Goal: Task Accomplishment & Management: Manage account settings

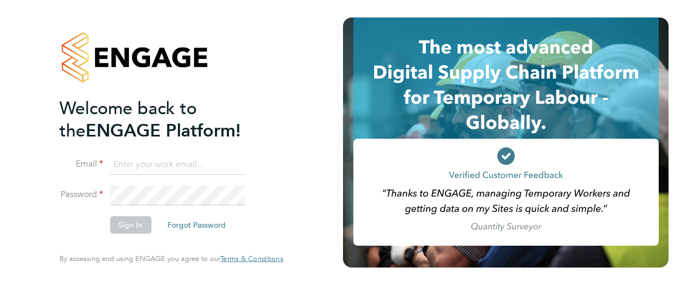
type input "[PERSON_NAME][EMAIL_ADDRESS][DOMAIN_NAME]"
click at [131, 225] on button "Sign In" at bounding box center [130, 224] width 41 height 17
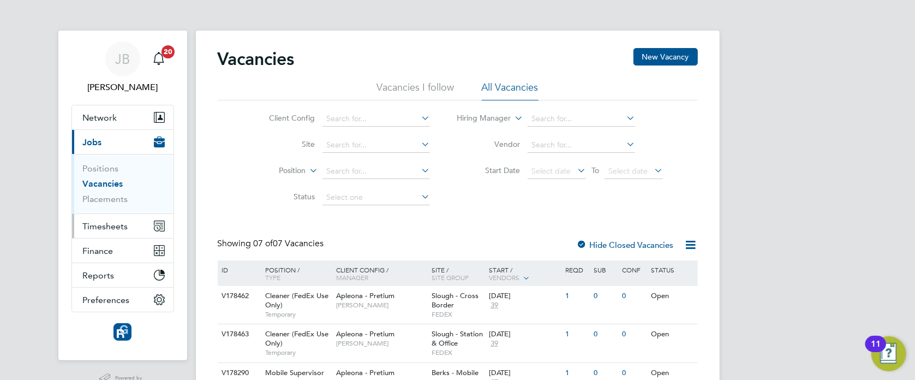
click at [106, 227] on span "Timesheets" at bounding box center [105, 226] width 45 height 10
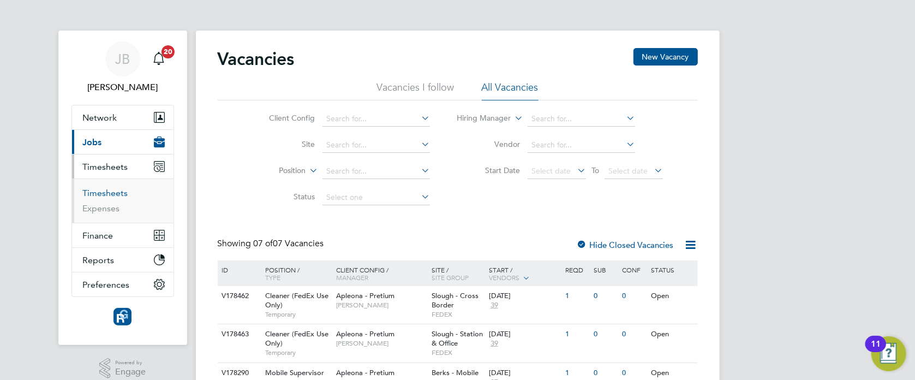
click at [104, 192] on link "Timesheets" at bounding box center [105, 193] width 45 height 10
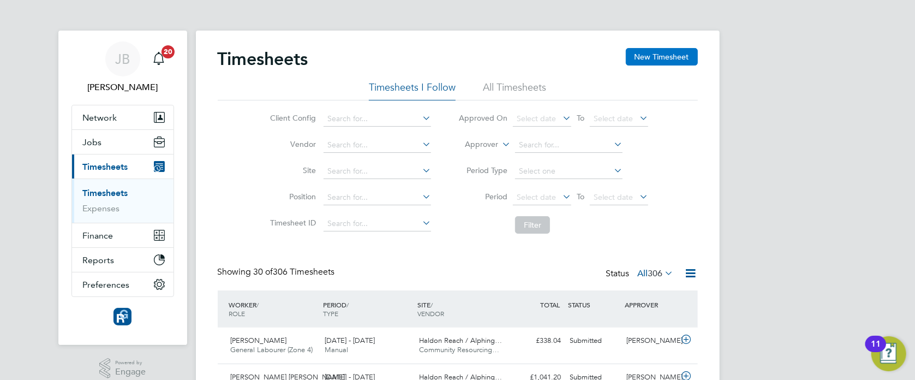
click at [650, 60] on button "New Timesheet" at bounding box center [662, 56] width 72 height 17
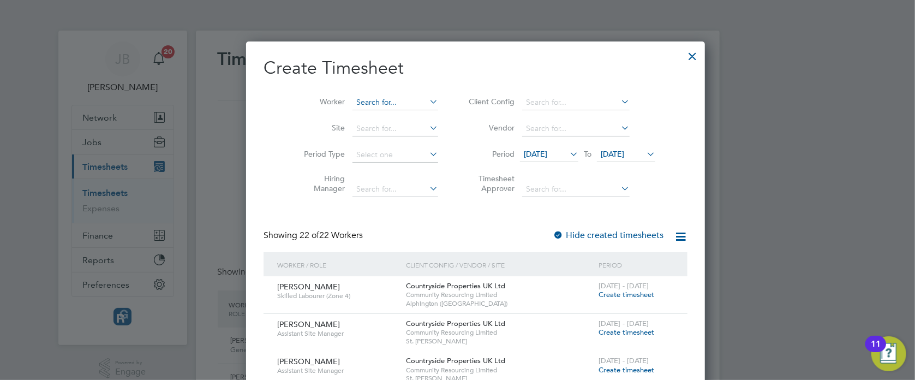
click at [352, 102] on input at bounding box center [395, 102] width 86 height 15
click at [401, 113] on b "Carr" at bounding box center [432, 116] width 63 height 9
type input "Darryl Carr"
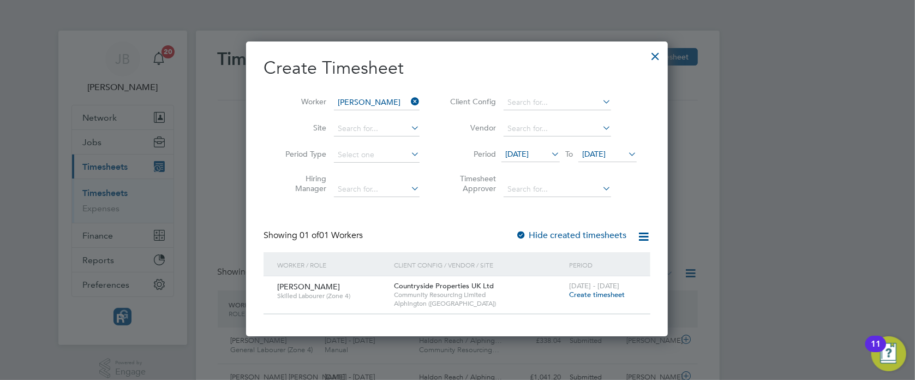
click at [602, 295] on span "Create timesheet" at bounding box center [597, 294] width 56 height 9
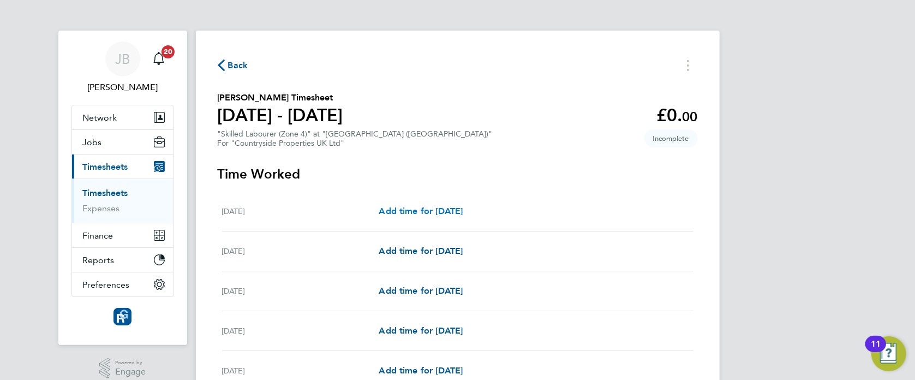
click at [455, 208] on span "Add time for Mon 25 Aug" at bounding box center [421, 211] width 84 height 10
select select "30"
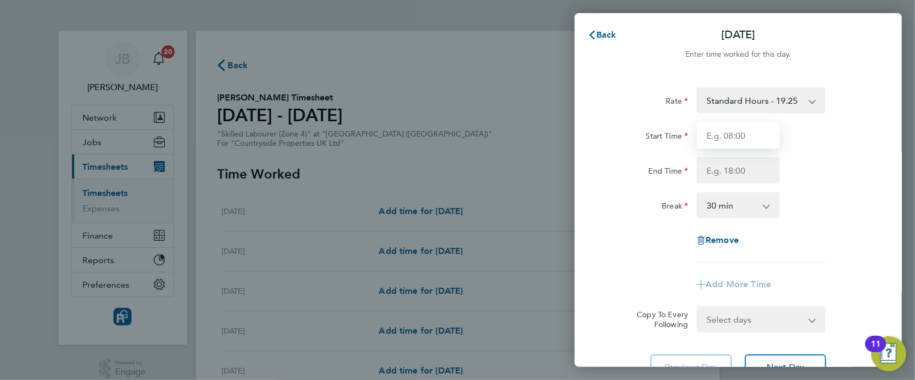
click at [744, 140] on input "Start Time" at bounding box center [738, 135] width 83 height 26
type input "07:30"
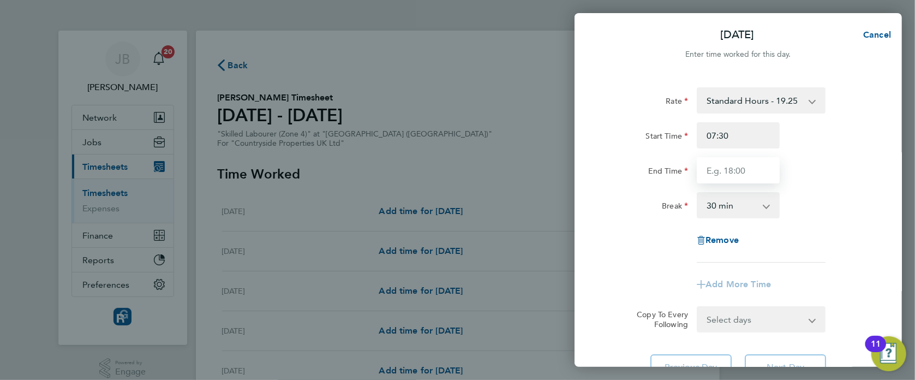
click at [733, 175] on input "End Time" at bounding box center [738, 170] width 83 height 26
type input "17:00"
click at [790, 319] on form "Rate Standard Hours - 19.25 Start Time 07:30 End Time 17:00 Break 0 min 15 min …" at bounding box center [738, 209] width 266 height 245
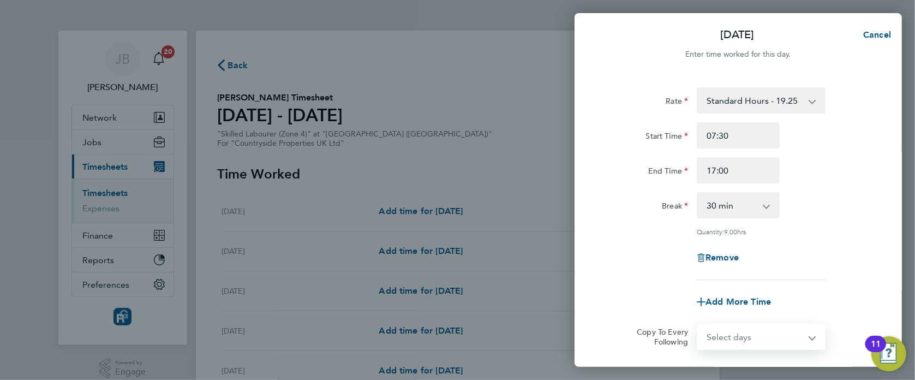
select select "DAY"
click at [698, 325] on select "Select days Day Tuesday Wednesday Thursday Friday" at bounding box center [755, 337] width 115 height 24
select select "2025-08-29"
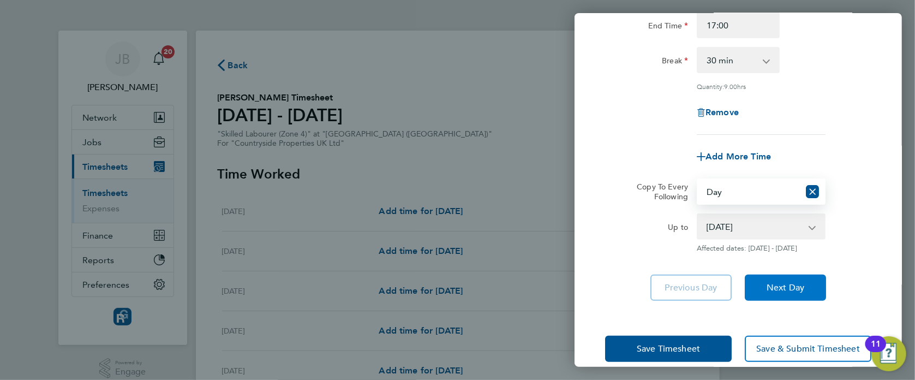
click at [781, 292] on button "Next Day" at bounding box center [785, 287] width 81 height 26
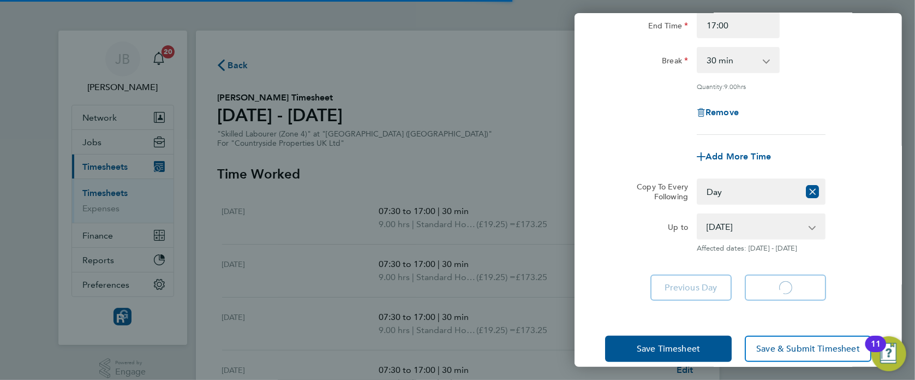
select select "30"
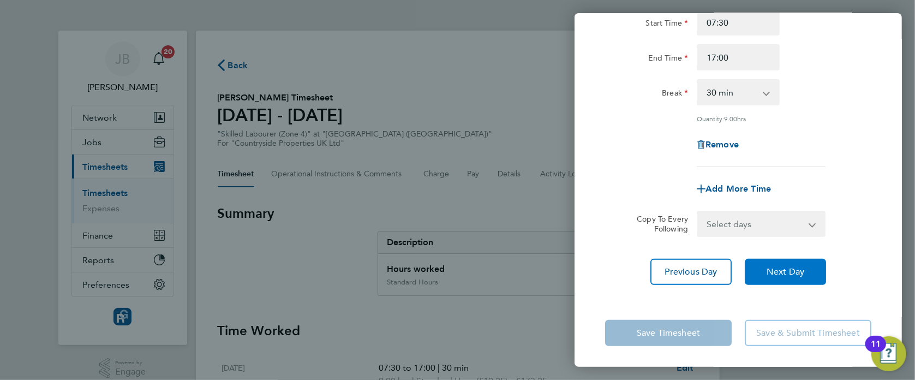
click at [787, 274] on span "Next Day" at bounding box center [785, 271] width 38 height 11
select select "30"
click at [786, 274] on span "Next Day" at bounding box center [785, 271] width 38 height 11
select select "30"
click at [785, 274] on span "Next Day" at bounding box center [785, 271] width 38 height 11
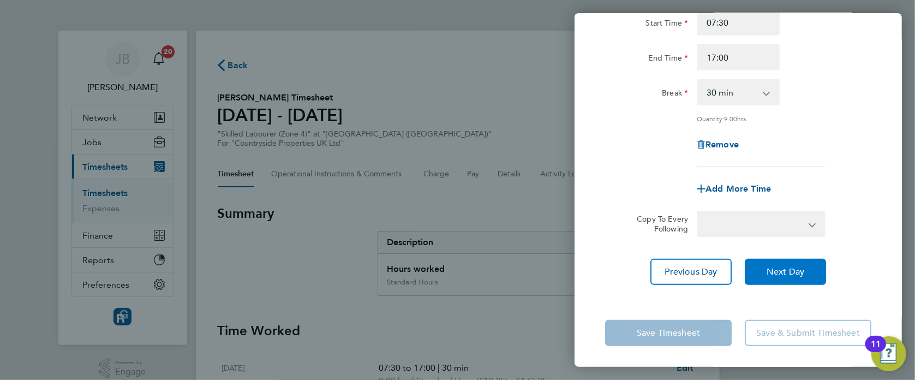
select select "30"
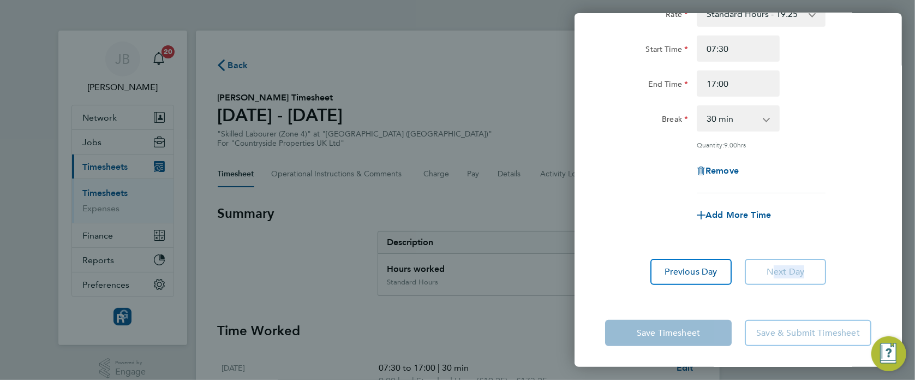
click at [785, 274] on app-form-button "Next Day" at bounding box center [782, 272] width 88 height 26
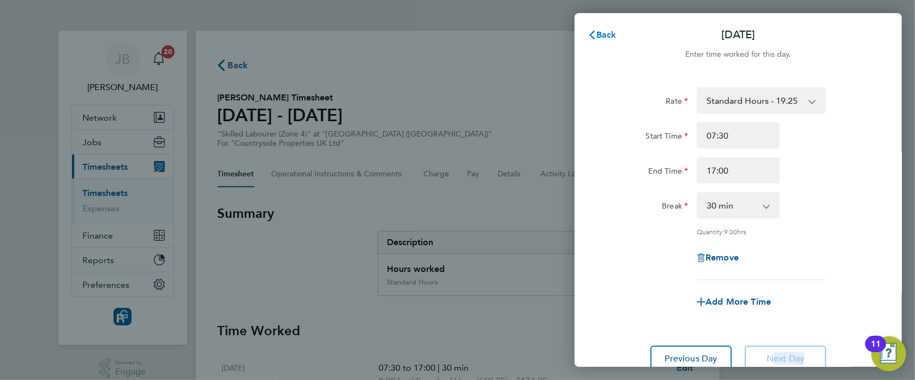
click at [598, 31] on span "Back" at bounding box center [606, 34] width 20 height 10
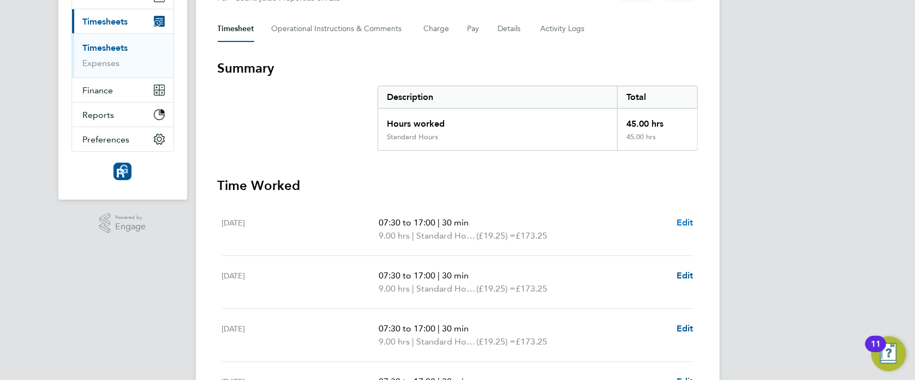
click at [685, 223] on span "Edit" at bounding box center [684, 222] width 17 height 10
select select "30"
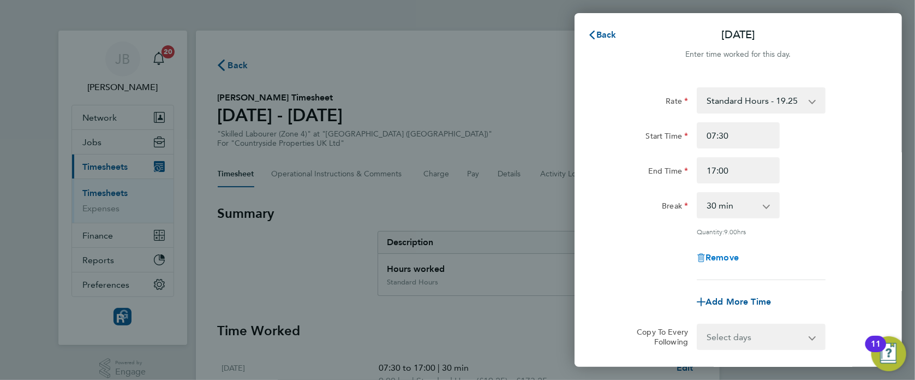
click at [723, 256] on span "Remove" at bounding box center [721, 257] width 33 height 10
select select "null"
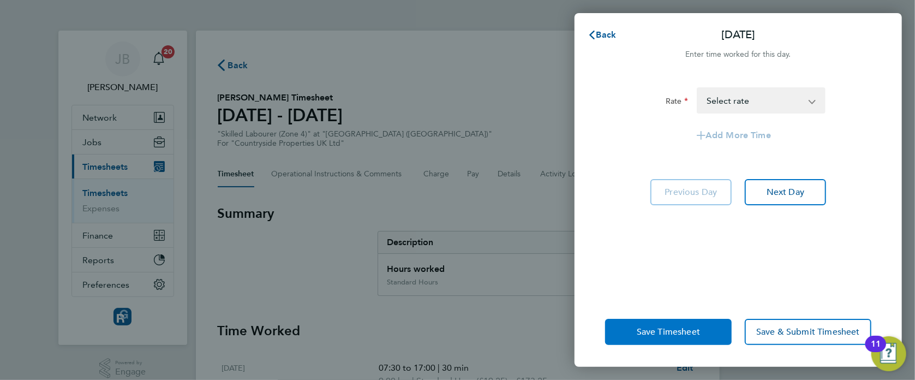
click at [694, 340] on button "Save Timesheet" at bounding box center [668, 332] width 127 height 26
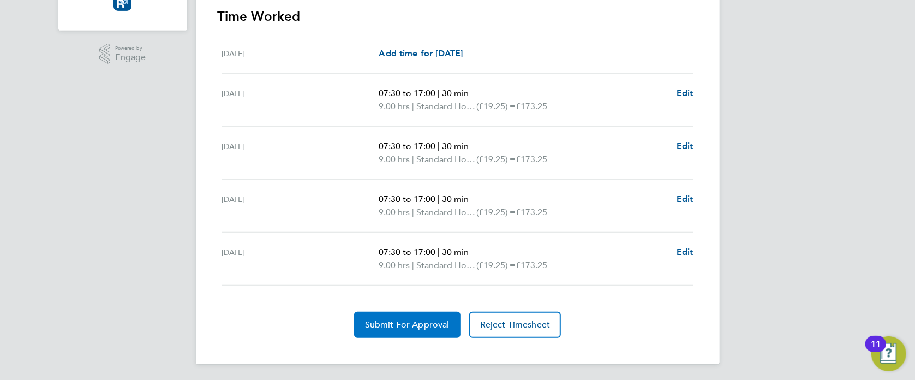
click at [427, 316] on button "Submit For Approval" at bounding box center [407, 324] width 106 height 26
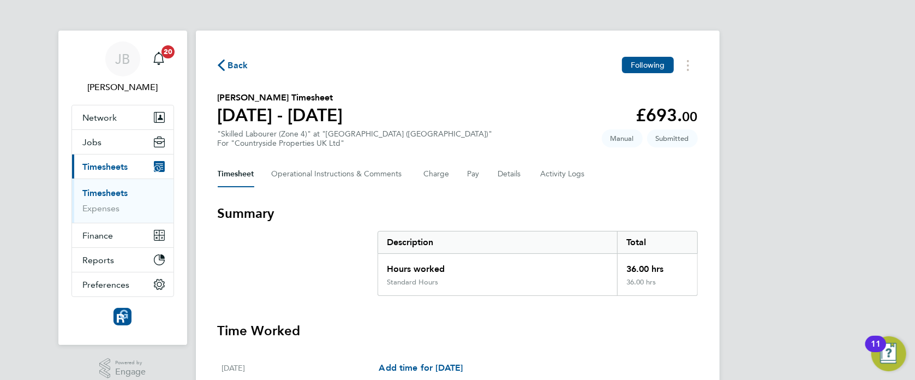
click at [220, 61] on icon "button" at bounding box center [221, 64] width 7 height 11
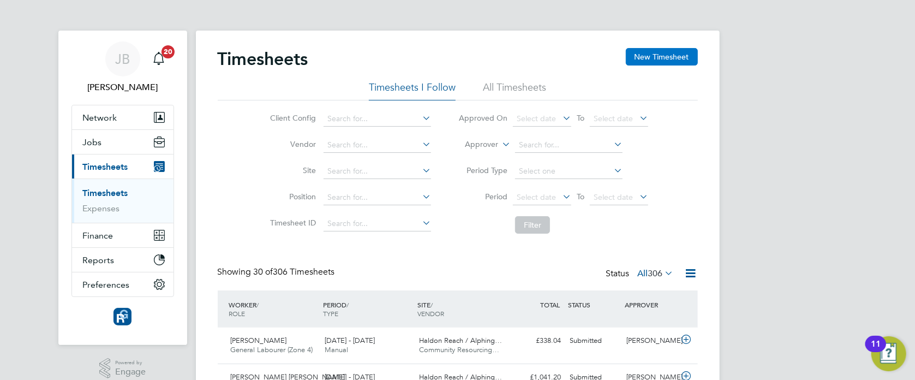
click at [672, 61] on button "New Timesheet" at bounding box center [662, 56] width 72 height 17
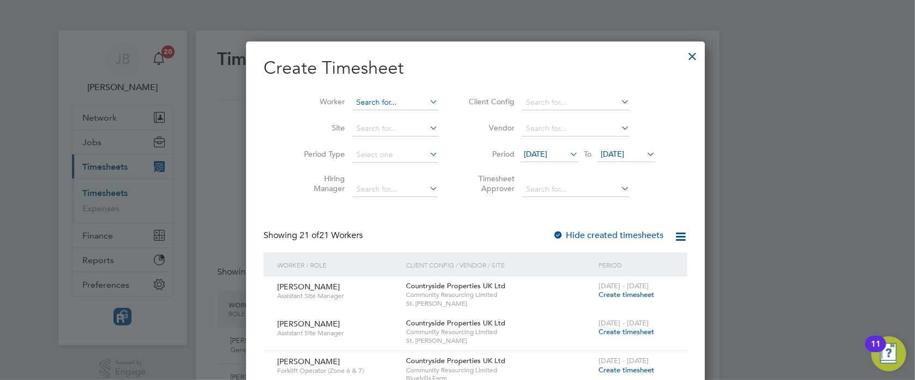
click at [394, 102] on input at bounding box center [395, 102] width 86 height 15
click at [399, 116] on li "Patrick Well s" at bounding box center [379, 117] width 91 height 15
type input "Patrick Wells"
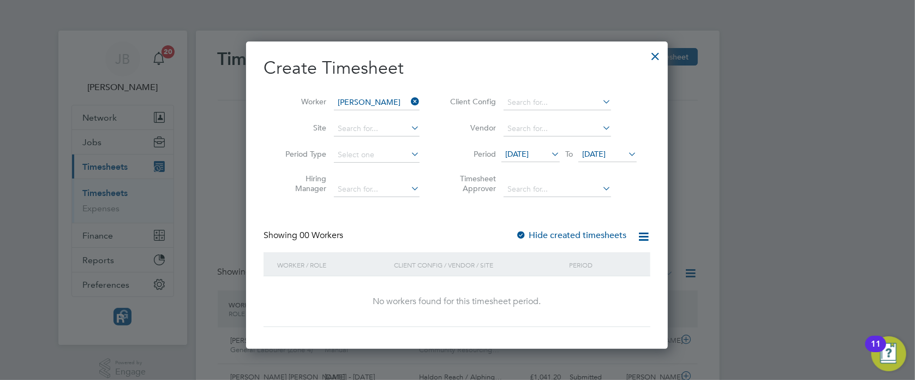
click at [582, 242] on div "Showing 00 Workers Hide created timesheets" at bounding box center [456, 241] width 387 height 22
click at [582, 232] on label "Hide created timesheets" at bounding box center [570, 235] width 111 height 11
click at [575, 230] on label "Hide created timesheets" at bounding box center [570, 235] width 111 height 11
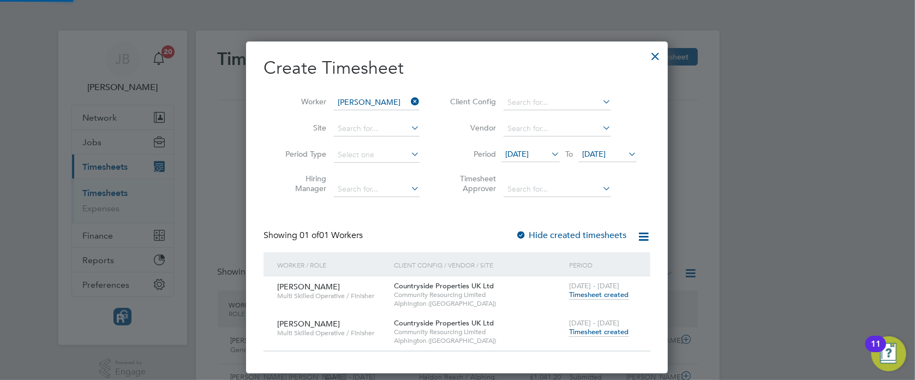
click at [577, 235] on label "Hide created timesheets" at bounding box center [570, 235] width 111 height 11
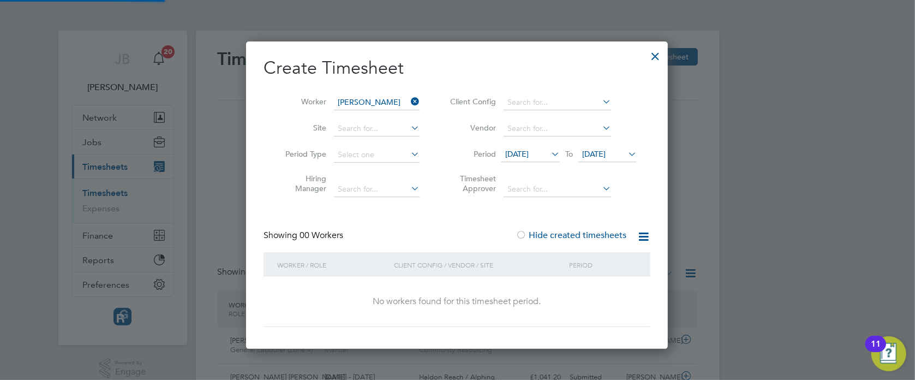
scroll to position [307, 423]
click at [577, 235] on label "Hide created timesheets" at bounding box center [570, 235] width 111 height 11
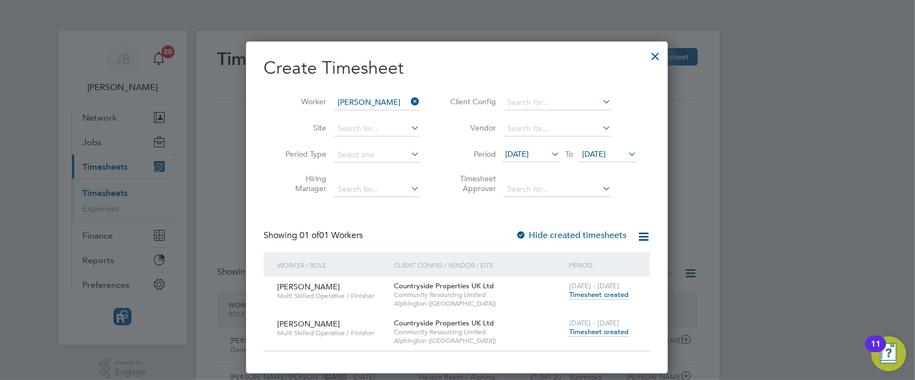
click at [595, 327] on span "Timesheet created" at bounding box center [598, 332] width 59 height 10
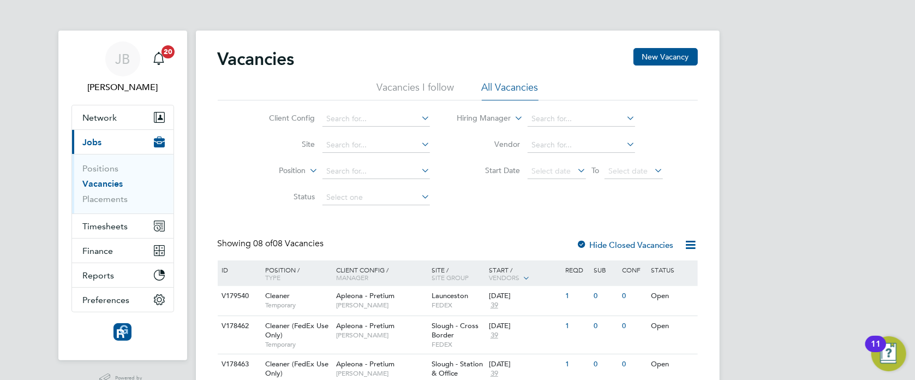
click at [106, 204] on li "Placements" at bounding box center [124, 199] width 82 height 11
click at [109, 196] on link "Placements" at bounding box center [105, 199] width 45 height 10
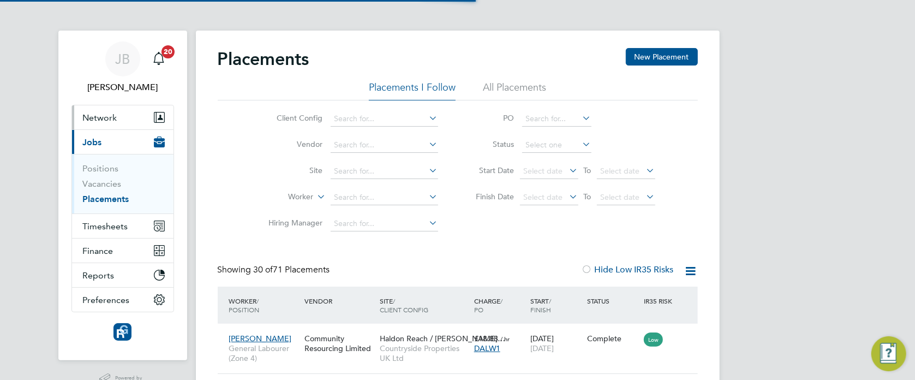
click at [108, 117] on span "Network" at bounding box center [100, 117] width 34 height 10
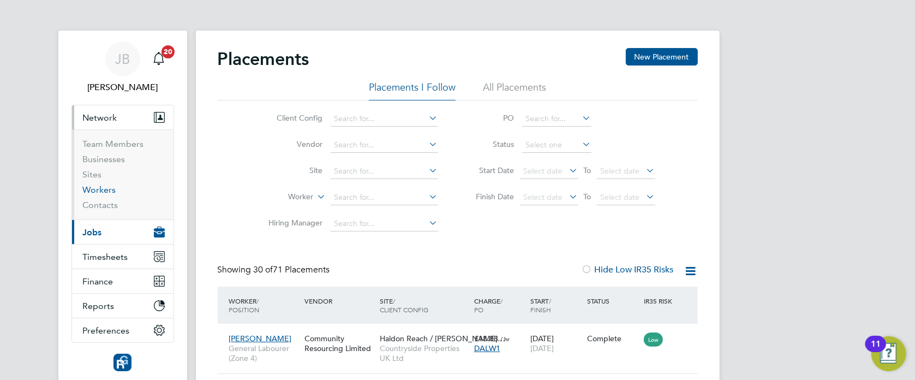
click at [108, 190] on link "Workers" at bounding box center [99, 189] width 33 height 10
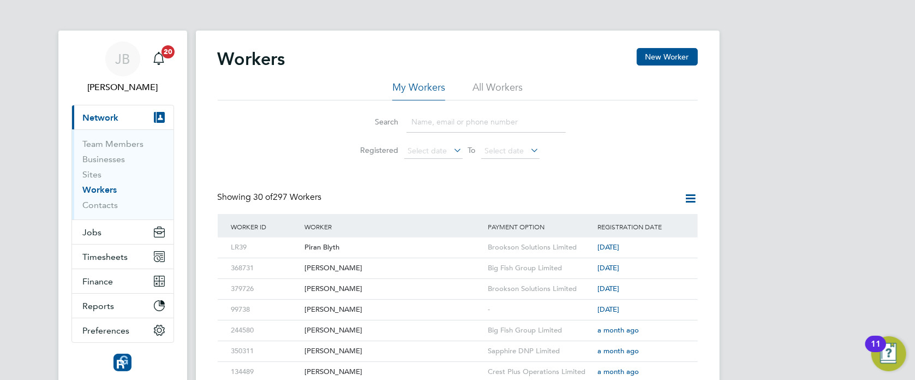
click at [442, 122] on input at bounding box center [485, 121] width 159 height 21
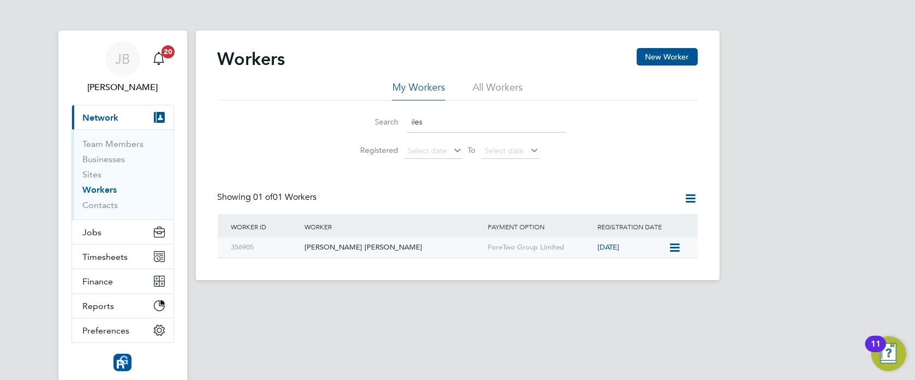
type input "iles"
click at [306, 243] on div "[PERSON_NAME] [PERSON_NAME]" at bounding box center [393, 247] width 183 height 20
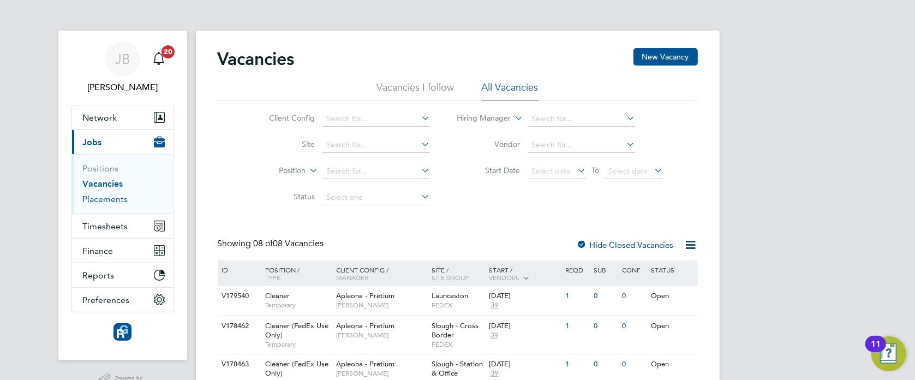
click at [107, 199] on link "Placements" at bounding box center [105, 199] width 45 height 10
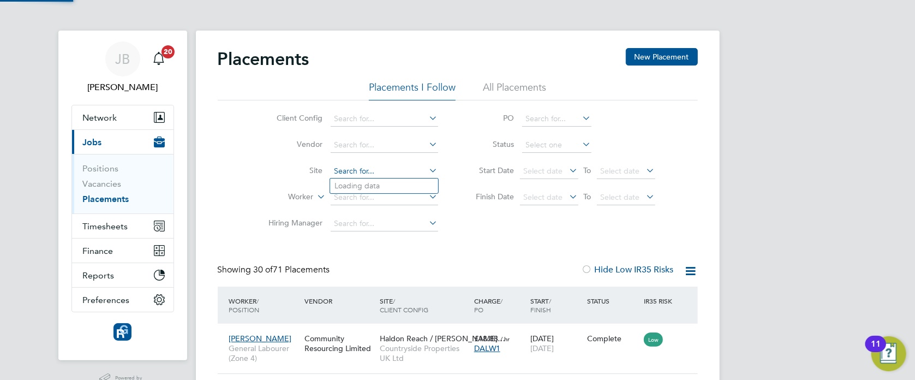
click at [363, 175] on input at bounding box center [384, 171] width 107 height 15
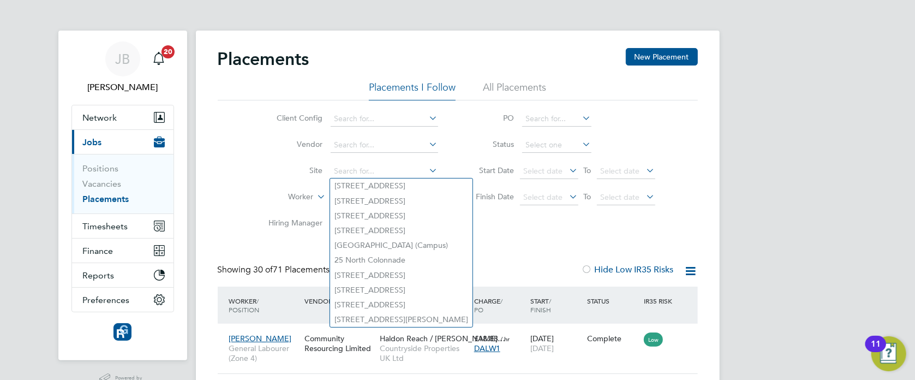
click at [310, 211] on li "Hiring Manager" at bounding box center [349, 224] width 205 height 26
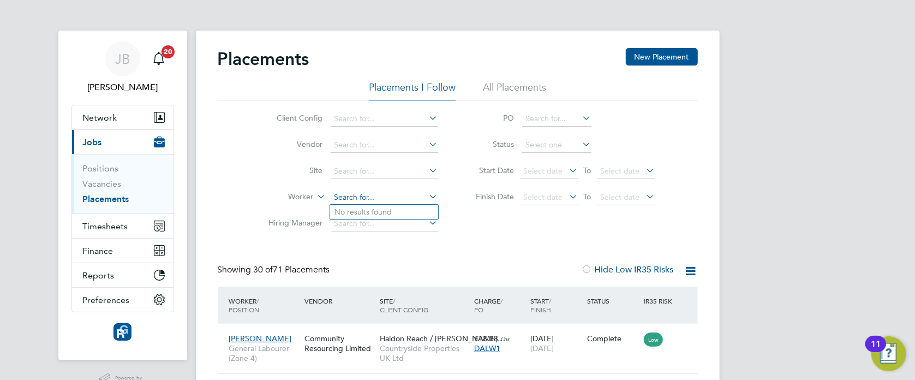
click at [371, 199] on input at bounding box center [384, 197] width 107 height 15
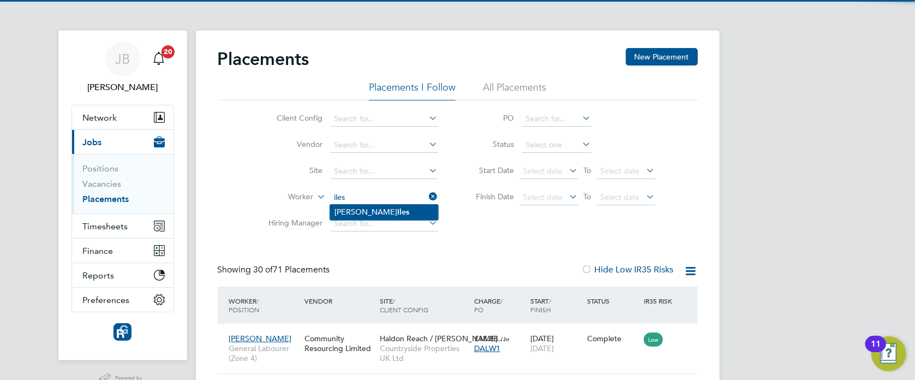
click at [397, 213] on b "Iles" at bounding box center [403, 211] width 12 height 9
type input "[PERSON_NAME] [PERSON_NAME]"
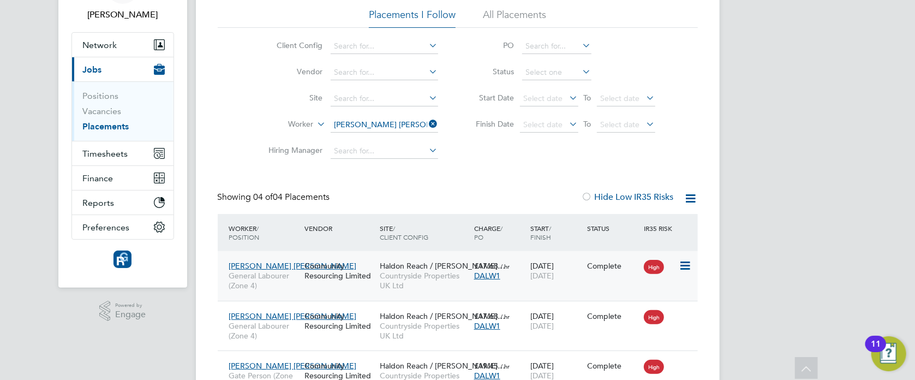
click at [260, 266] on span "[PERSON_NAME] [PERSON_NAME]" at bounding box center [293, 266] width 128 height 10
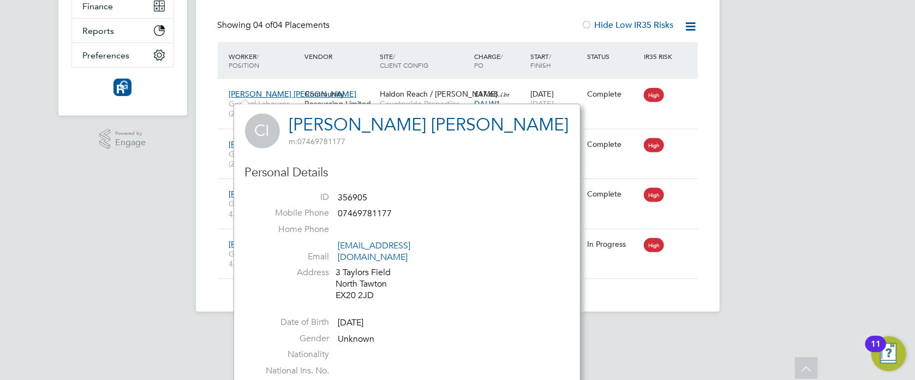
click at [781, 233] on div "JB Joe Belsten Notifications 20 Applications: Network Team Members Businesses S…" at bounding box center [457, 42] width 915 height 573
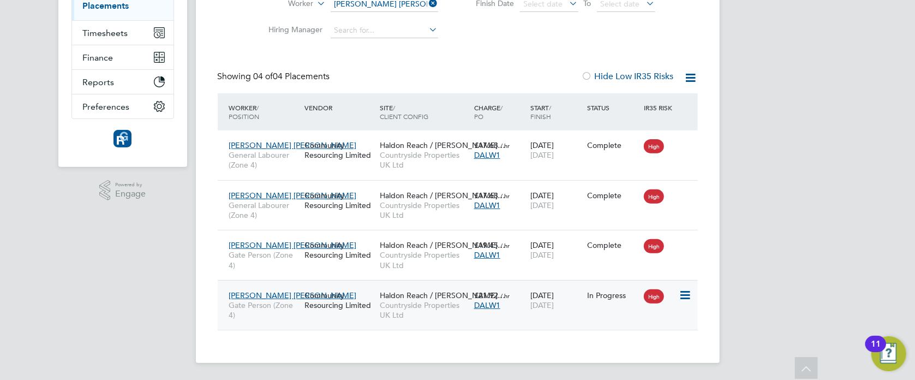
click at [262, 295] on span "[PERSON_NAME] [PERSON_NAME]" at bounding box center [293, 295] width 128 height 10
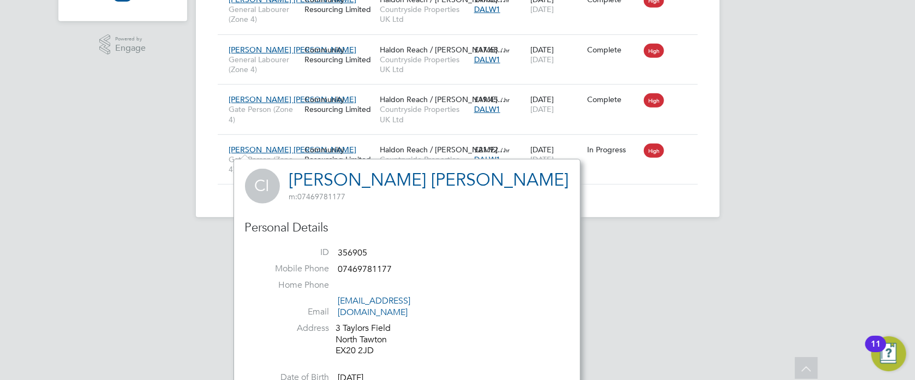
click at [324, 171] on link "[PERSON_NAME] [PERSON_NAME]" at bounding box center [429, 179] width 280 height 21
drag, startPoint x: 519, startPoint y: 301, endPoint x: 501, endPoint y: 277, distance: 30.0
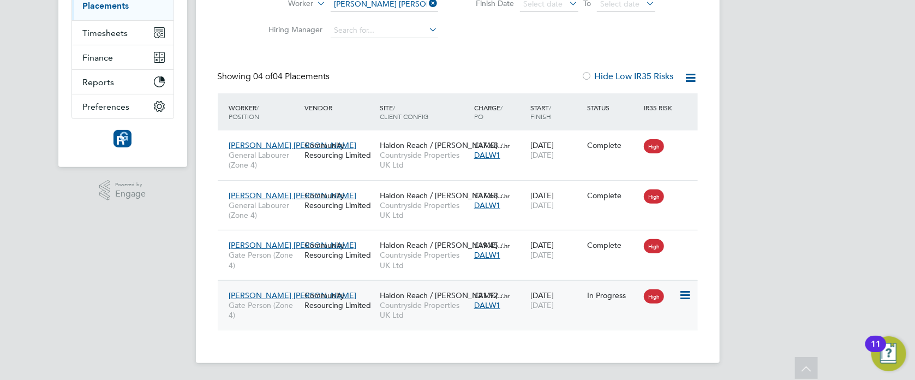
click at [321, 320] on div "Connor Iles Gate Person (Zone 4) Community Resourcing Limited Haldon Reach / Al…" at bounding box center [458, 305] width 480 height 50
click at [266, 303] on span "Gate Person (Zone 4)" at bounding box center [264, 310] width 70 height 20
click at [262, 295] on span "[PERSON_NAME] [PERSON_NAME]" at bounding box center [293, 295] width 128 height 10
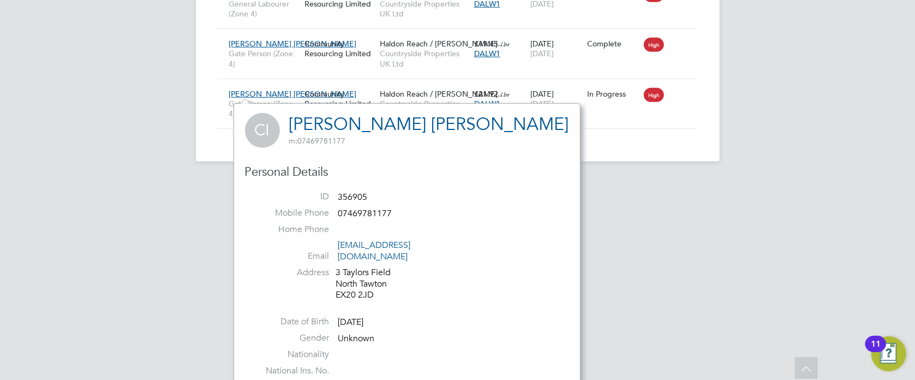
click at [268, 130] on span "CI" at bounding box center [262, 130] width 35 height 35
click at [311, 125] on link "[PERSON_NAME] [PERSON_NAME]" at bounding box center [429, 123] width 280 height 21
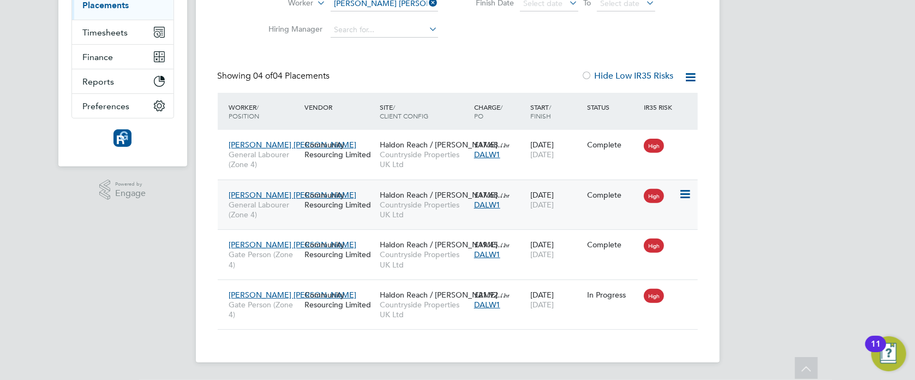
scroll to position [193, 0]
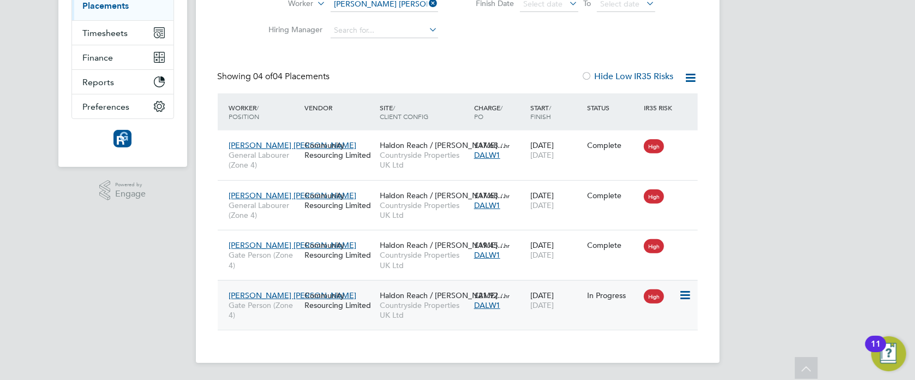
click at [315, 307] on div "Community Resourcing Limited" at bounding box center [339, 300] width 75 height 31
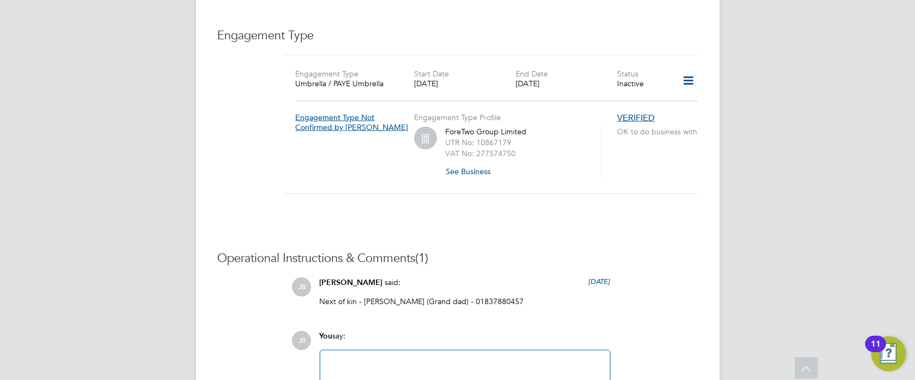
scroll to position [827, 0]
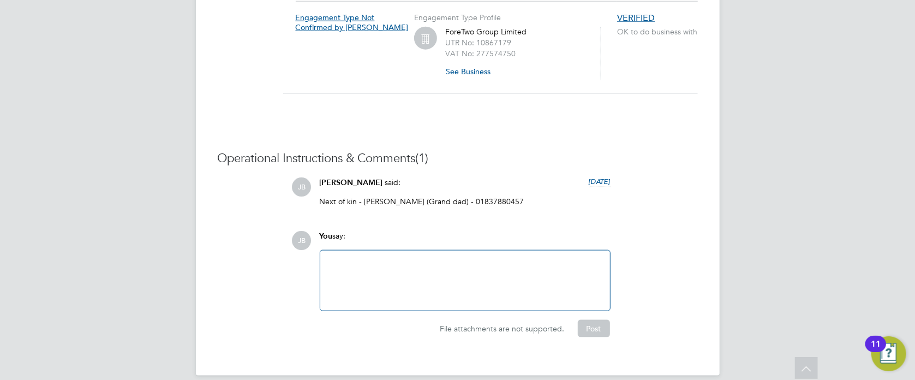
scroll to position [609, 0]
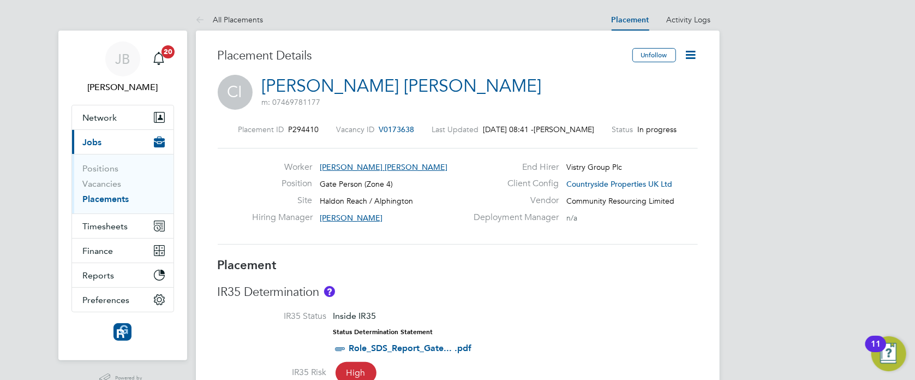
click at [690, 55] on icon at bounding box center [691, 55] width 14 height 14
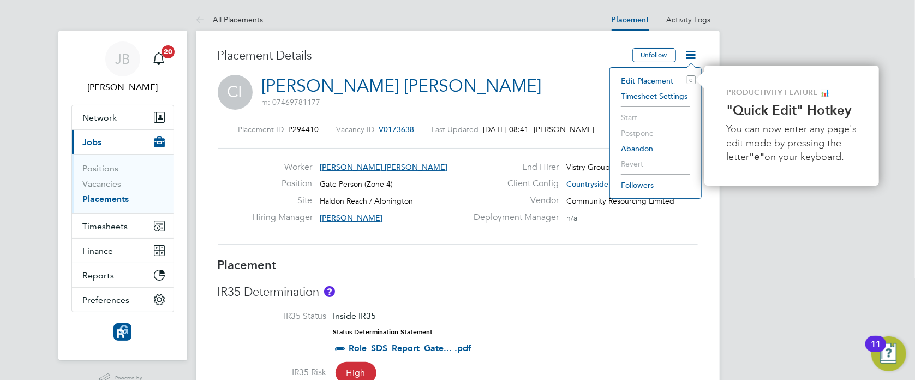
click at [650, 81] on li "Edit Placement e" at bounding box center [655, 80] width 80 height 15
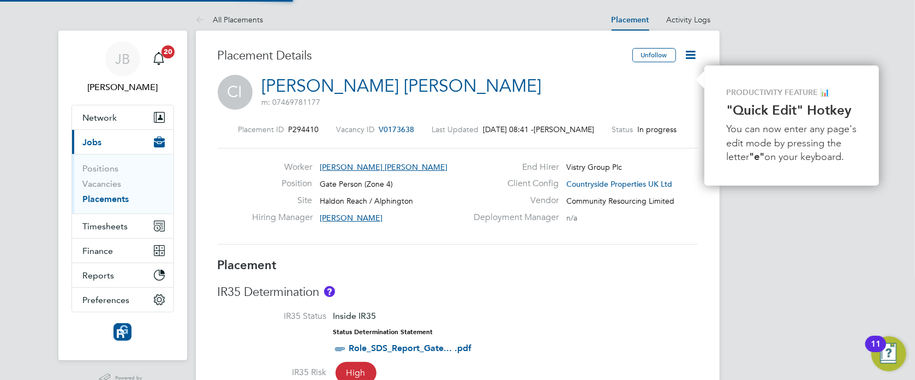
type input "[PERSON_NAME]"
type input "[DATE]"
type input "07:30"
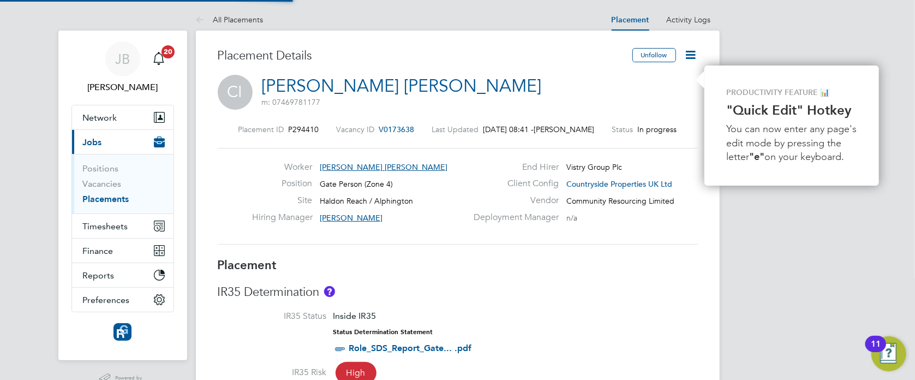
type input "16:30"
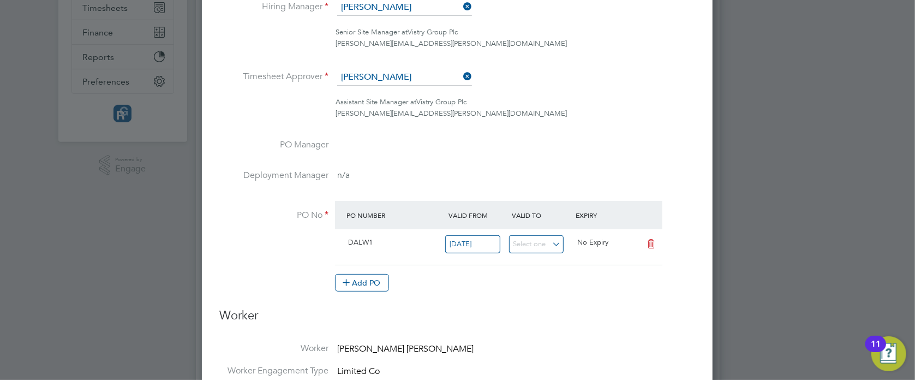
scroll to position [291, 0]
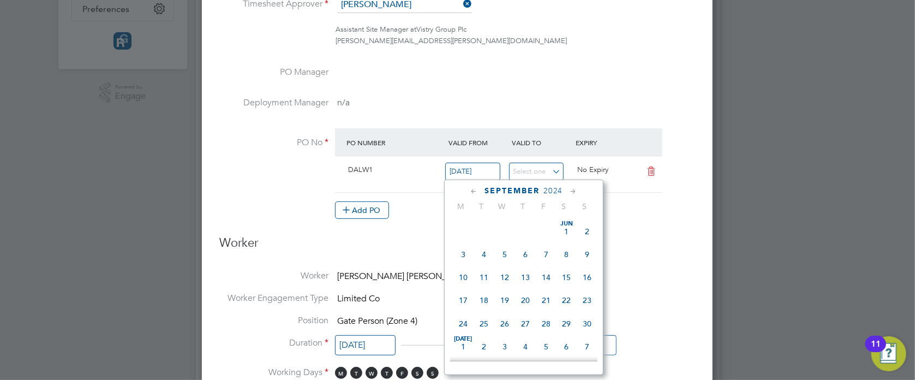
click at [460, 166] on input "[DATE]" at bounding box center [472, 172] width 55 height 18
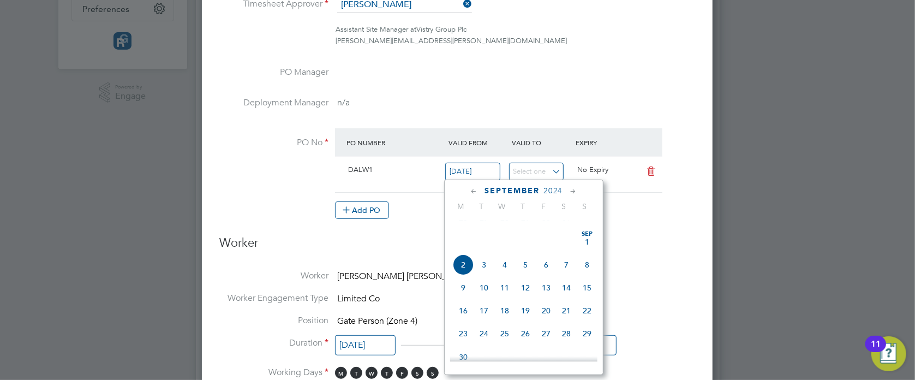
click at [584, 249] on span "Sep 1" at bounding box center [587, 241] width 21 height 21
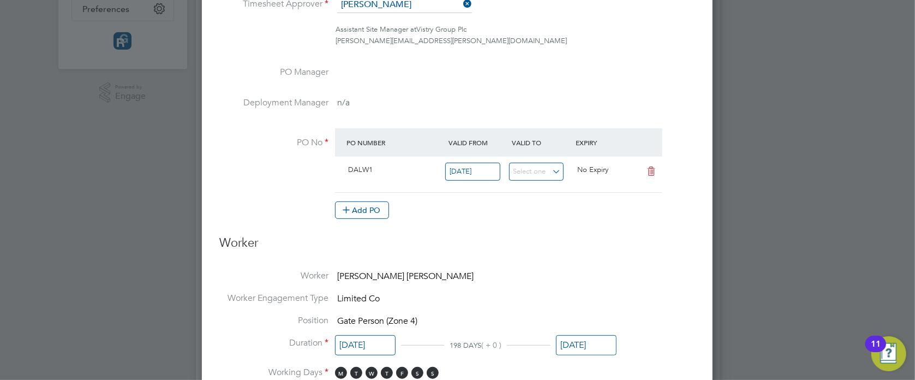
click at [469, 171] on input "01 Sep 2024" at bounding box center [472, 172] width 55 height 18
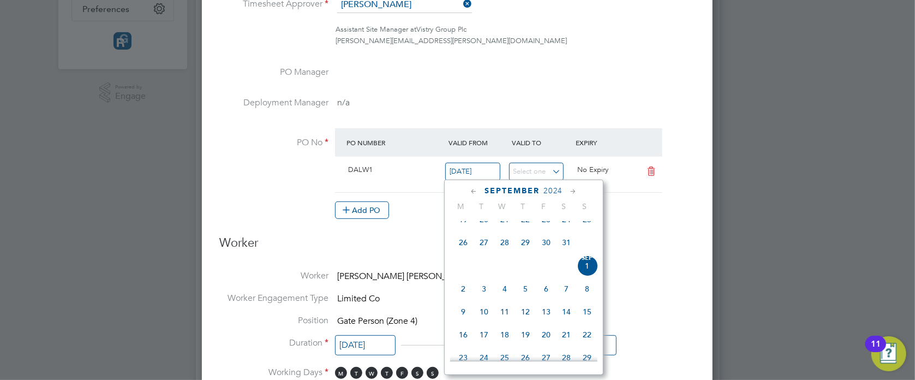
click at [467, 298] on span "2" at bounding box center [463, 288] width 21 height 21
type input "[DATE]"
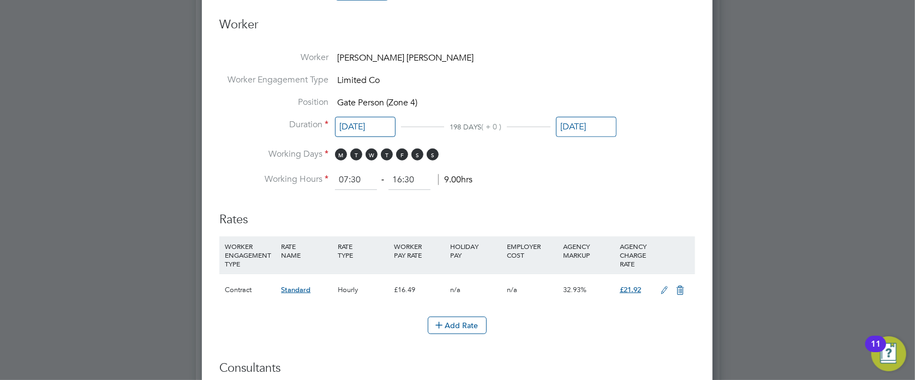
scroll to position [581, 0]
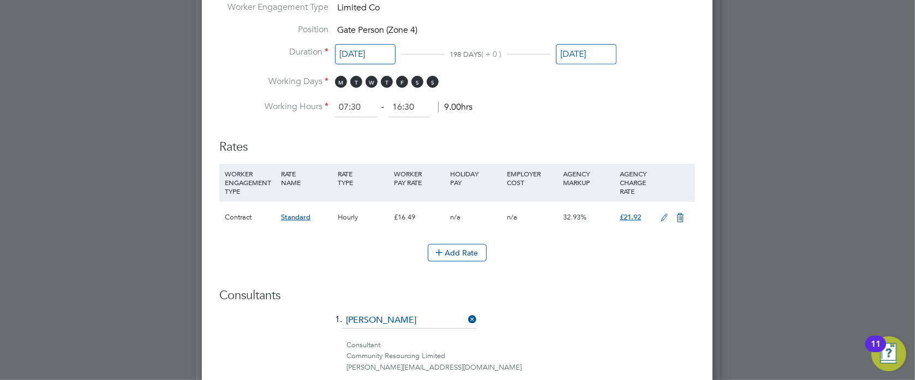
click at [465, 208] on div "n/a" at bounding box center [476, 217] width 56 height 32
click at [664, 215] on icon at bounding box center [664, 217] width 14 height 9
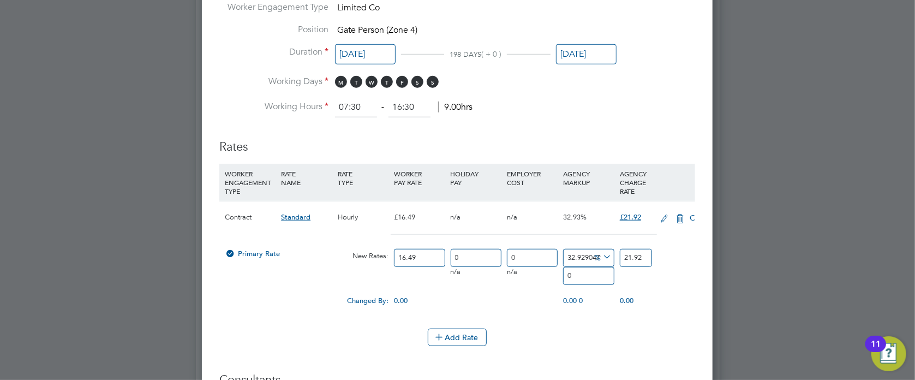
scroll to position [1260, 511]
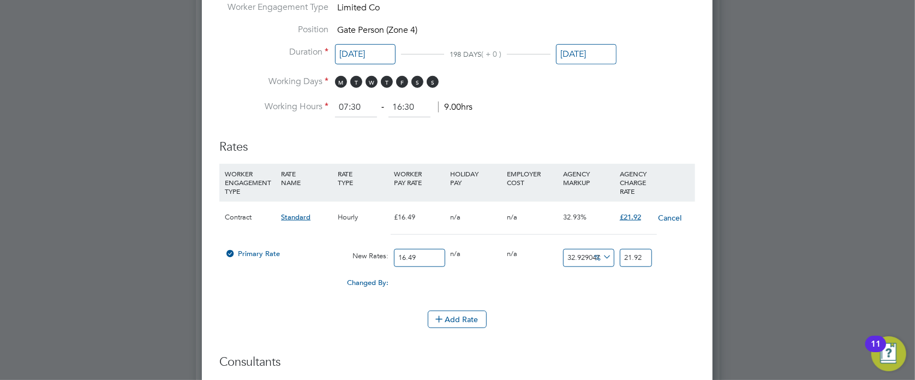
click at [405, 253] on input "16.49" at bounding box center [419, 258] width 51 height 18
type input "1.49"
type input "1.9806428138265615"
type input "17.49"
type input "23.24929047907823"
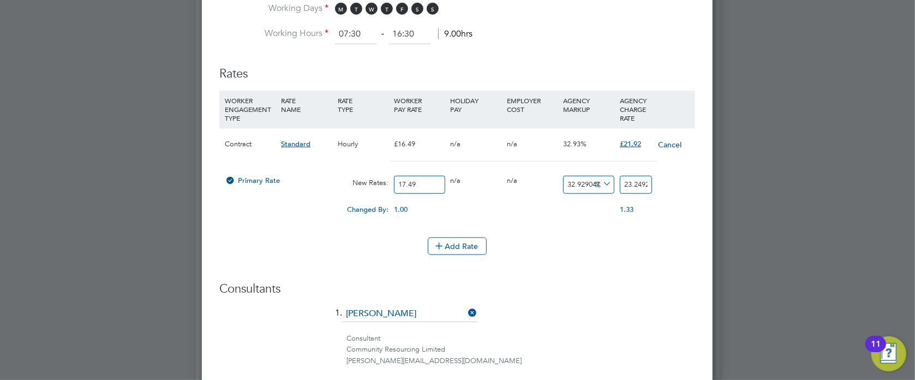
scroll to position [921, 0]
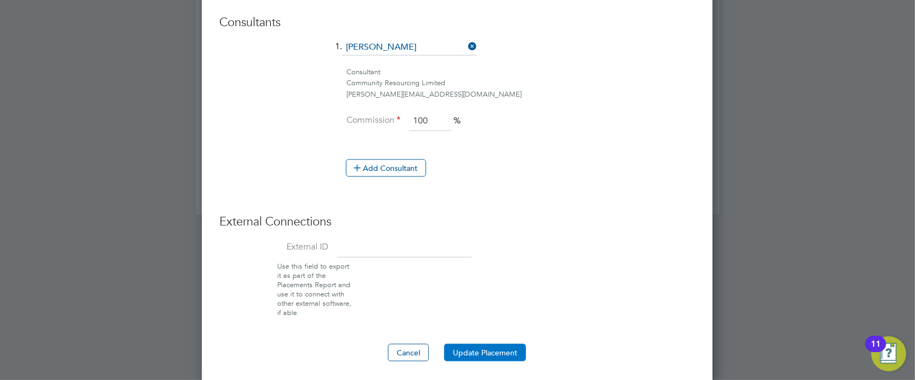
type input "17.49"
click at [489, 351] on button "Update Placement" at bounding box center [485, 352] width 82 height 17
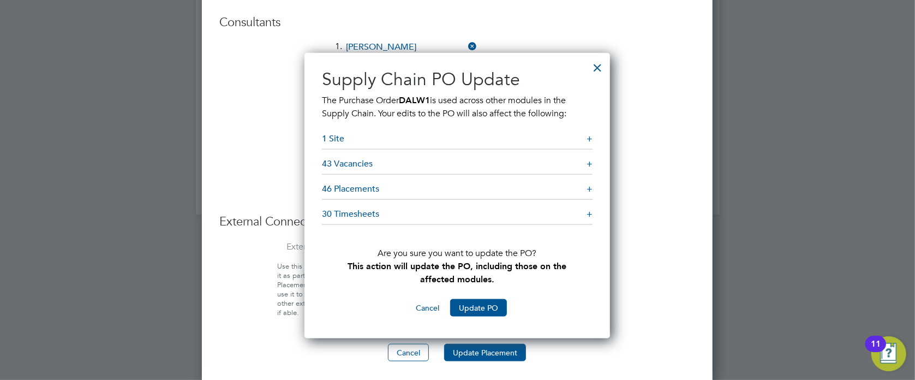
click at [428, 310] on button "Cancel" at bounding box center [427, 307] width 41 height 17
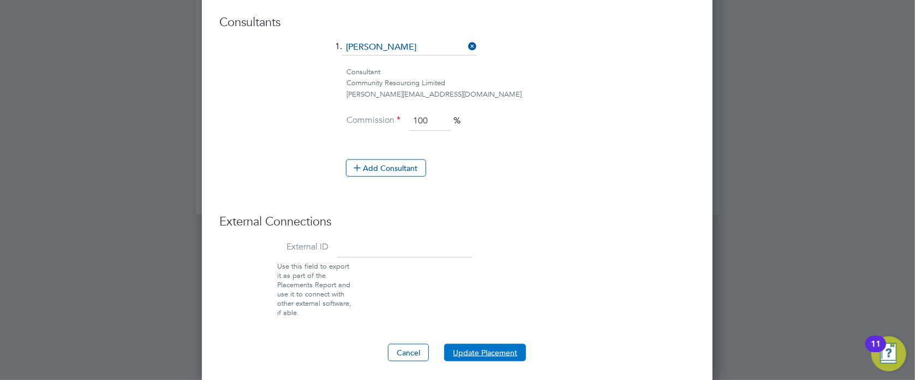
click at [466, 344] on button "Update Placement" at bounding box center [485, 352] width 82 height 17
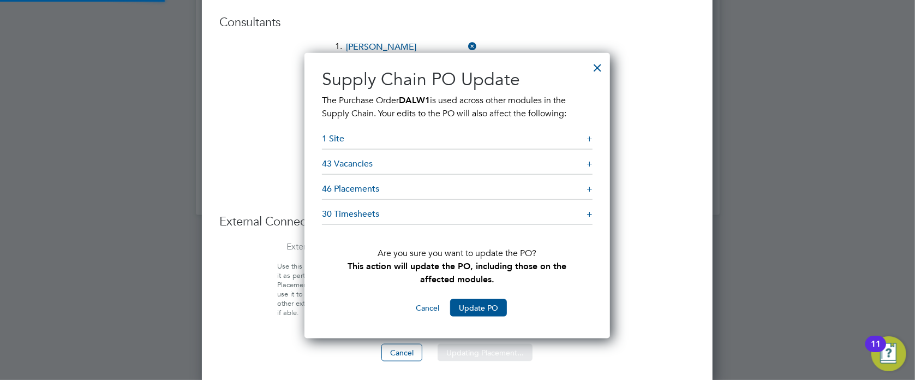
scroll to position [285, 305]
drag, startPoint x: 476, startPoint y: 309, endPoint x: 667, endPoint y: 195, distance: 222.4
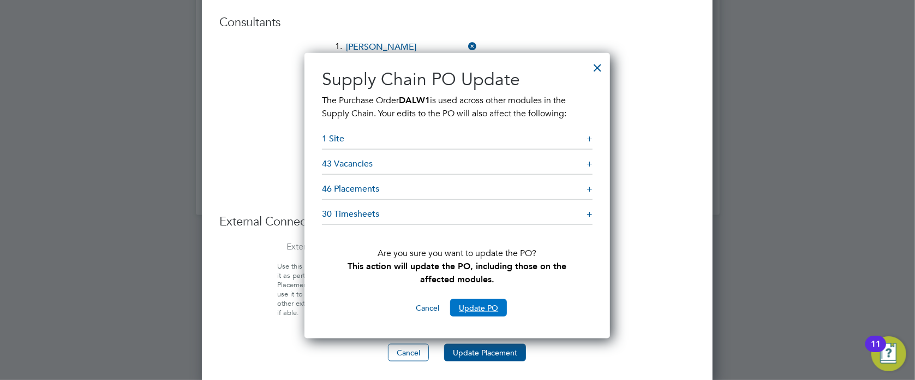
click at [483, 307] on button "Update PO" at bounding box center [478, 307] width 57 height 17
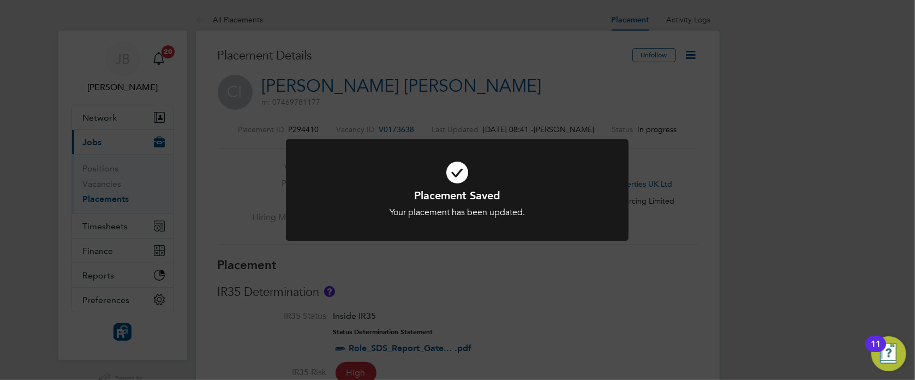
scroll to position [33, 76]
click at [485, 250] on div "Placement Saved Your placement has been updated. Cancel Okay" at bounding box center [457, 196] width 343 height 115
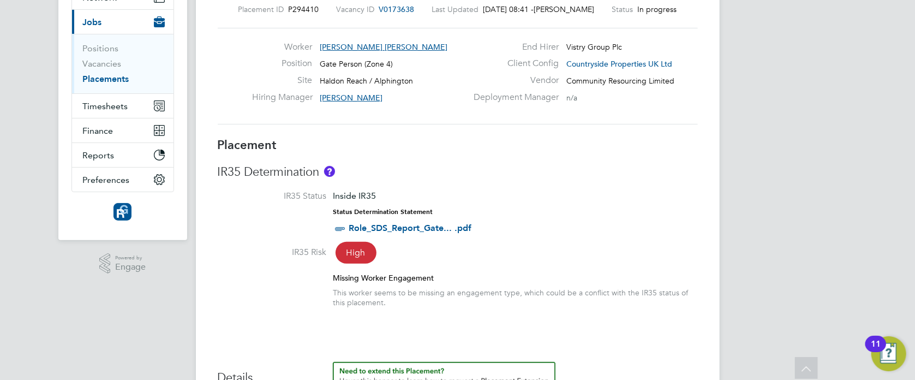
scroll to position [0, 0]
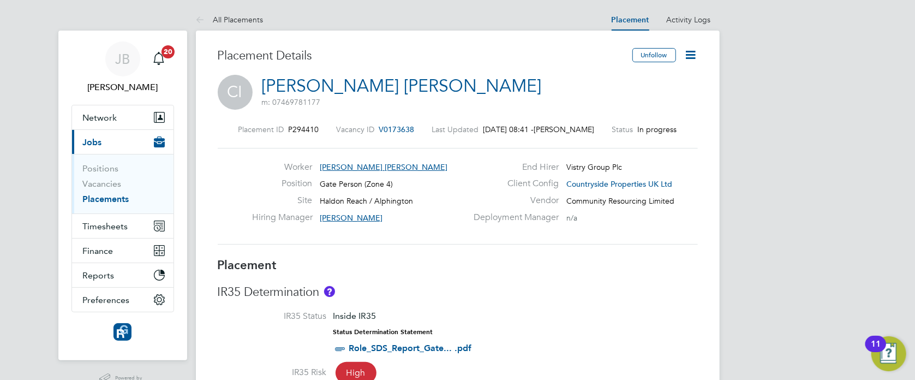
click at [113, 196] on link "Placements" at bounding box center [106, 199] width 46 height 10
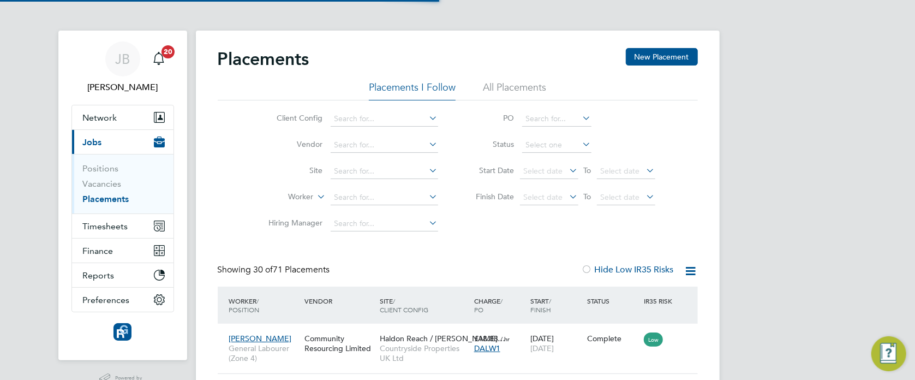
scroll to position [41, 94]
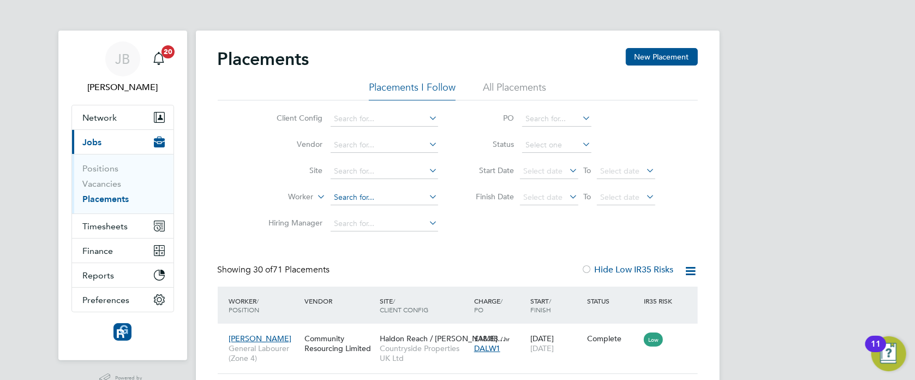
click at [375, 211] on li "Connor Iles" at bounding box center [384, 212] width 108 height 15
type input "[PERSON_NAME] [PERSON_NAME]"
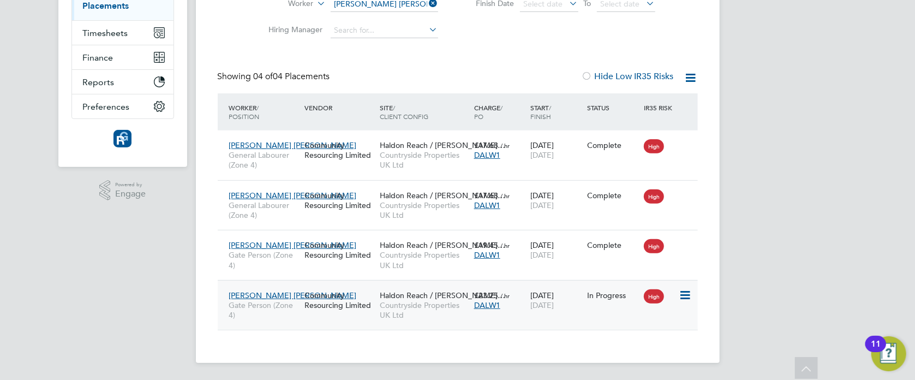
click at [265, 314] on span "Gate Person (Zone 4)" at bounding box center [264, 310] width 70 height 20
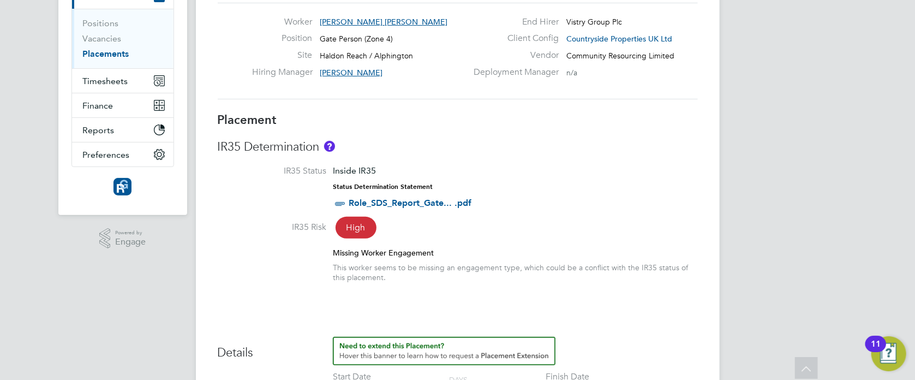
click at [659, 207] on li "IR35 Status Inside IR35 Status Determination Statement Role_SDS_Report_Gate... …" at bounding box center [458, 193] width 480 height 56
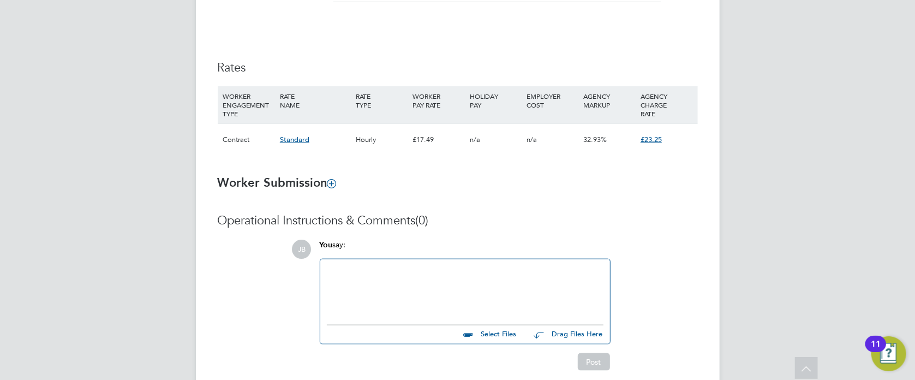
scroll to position [655, 0]
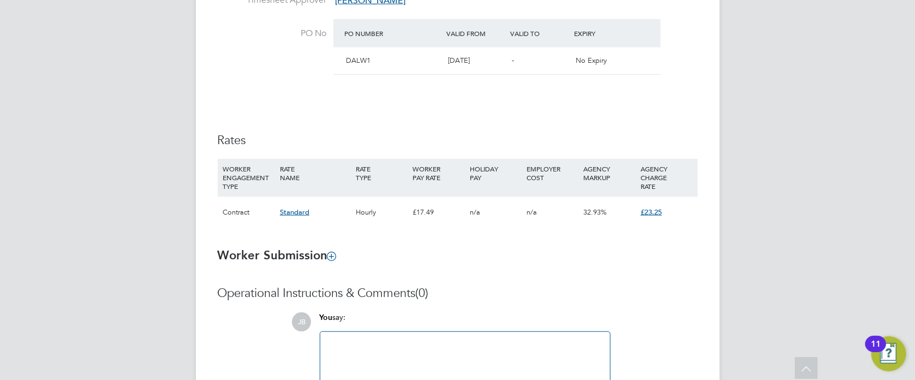
drag, startPoint x: 676, startPoint y: 208, endPoint x: 631, endPoint y: 214, distance: 45.7
click at [631, 214] on div "Contract Standard Hourly £17.49 n/a n/a 32.93% £23.25" at bounding box center [458, 212] width 480 height 32
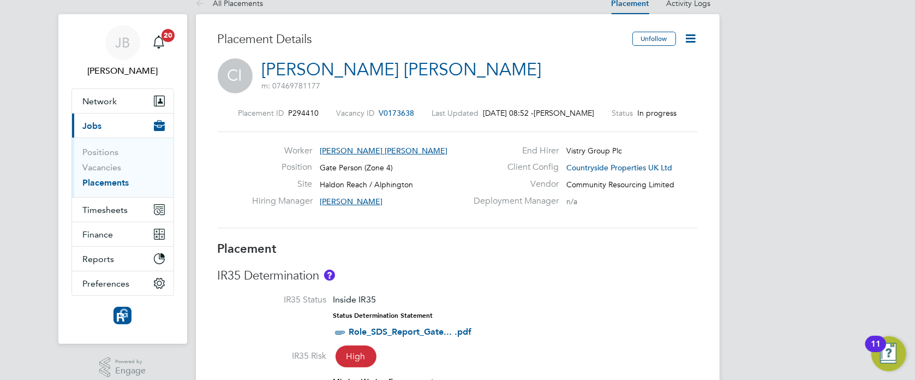
scroll to position [0, 0]
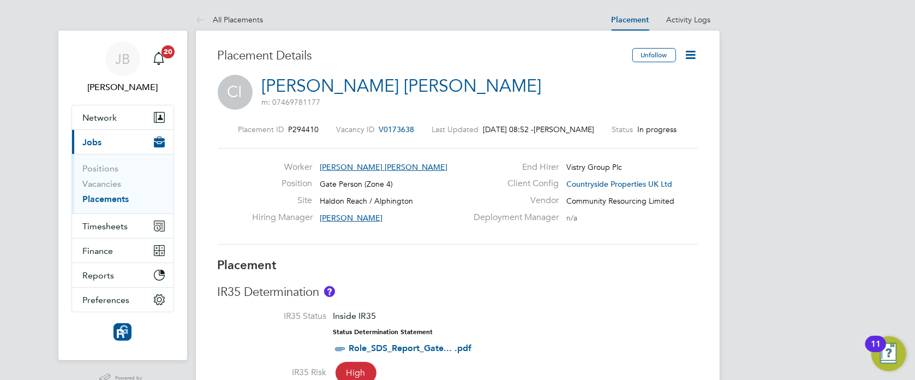
click at [410, 128] on span "V0173638" at bounding box center [396, 129] width 35 height 10
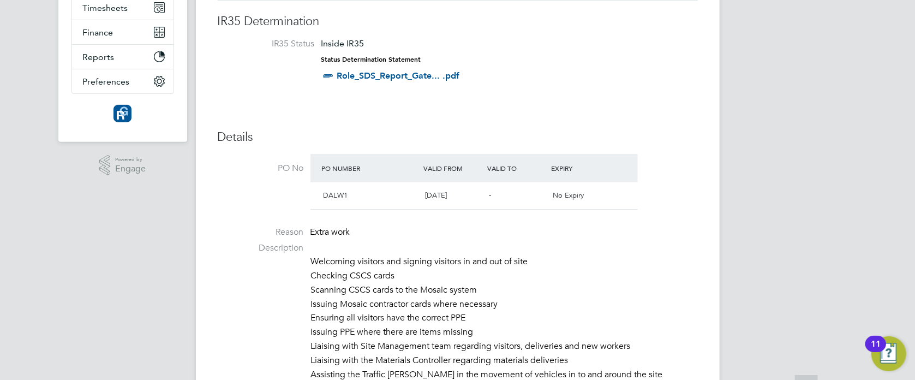
scroll to position [291, 0]
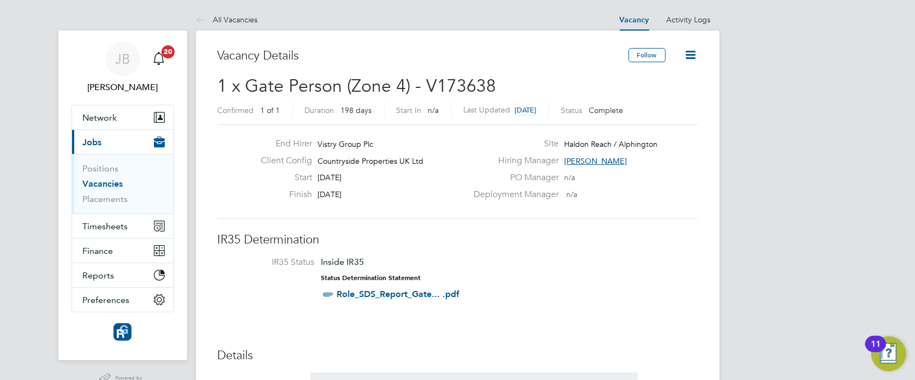
click at [398, 292] on link "Role_SDS_Report_Gate... .pdf" at bounding box center [398, 294] width 123 height 10
